Goal: Navigation & Orientation: Find specific page/section

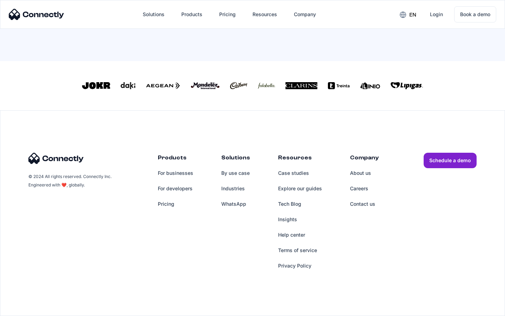
scroll to position [301, 0]
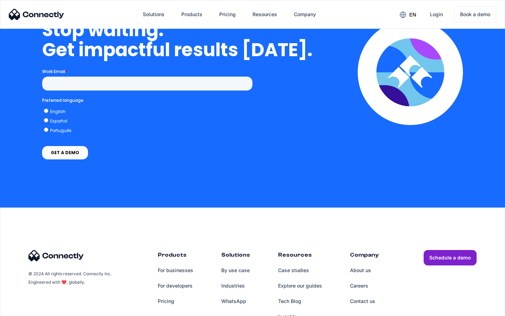
scroll to position [1779, 0]
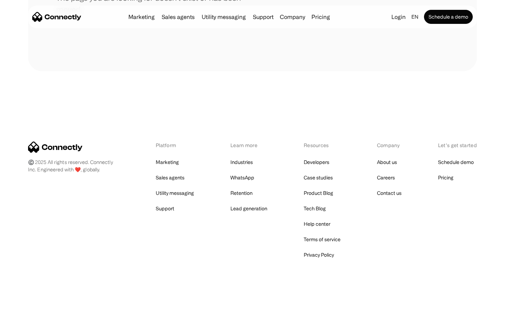
scroll to position [128, 0]
